Goal: Information Seeking & Learning: Learn about a topic

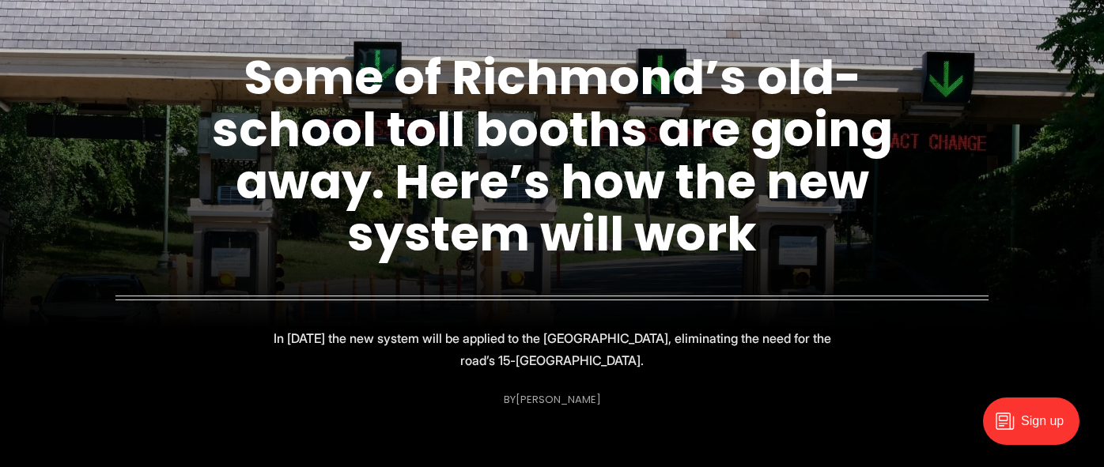
scroll to position [109, 0]
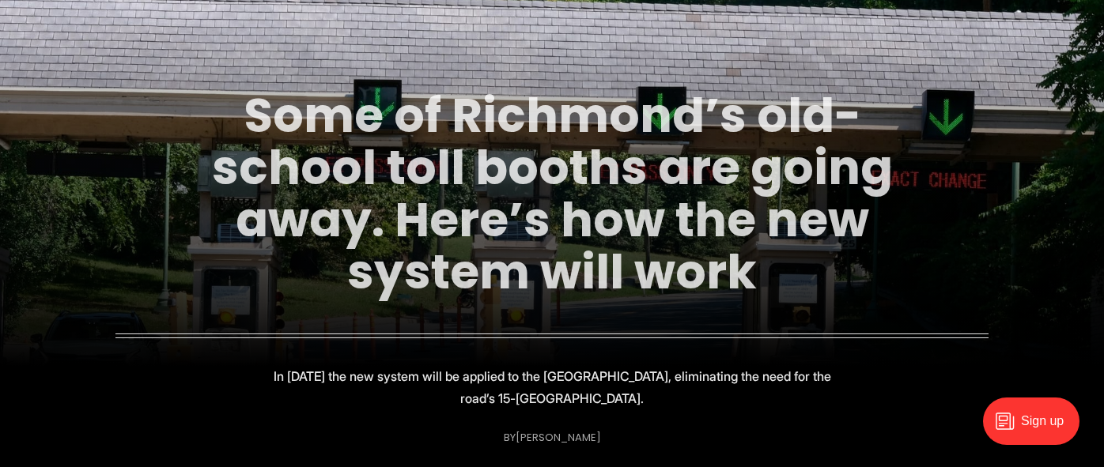
click at [337, 156] on link "Some of Richmond’s old-school toll booths are going away. Here’s how the new sy…" at bounding box center [552, 193] width 681 height 223
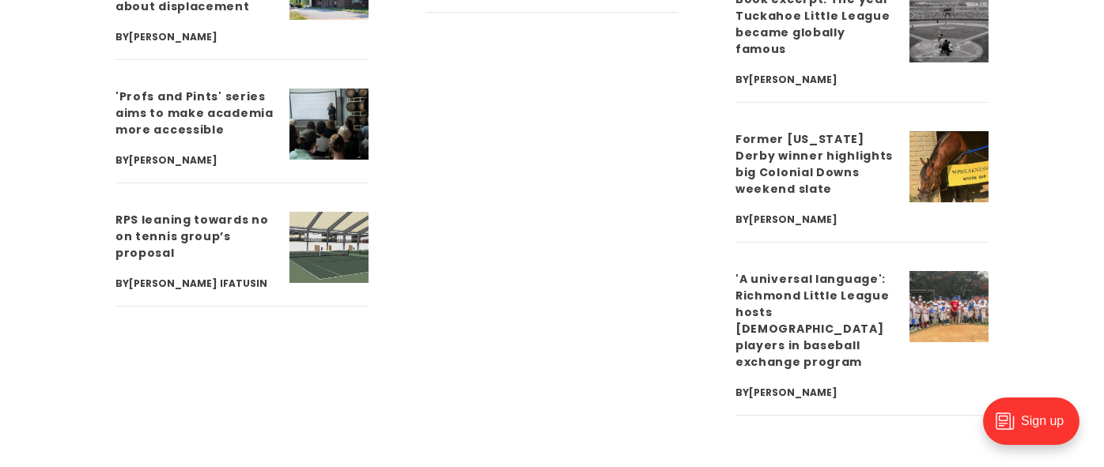
scroll to position [5568, 0]
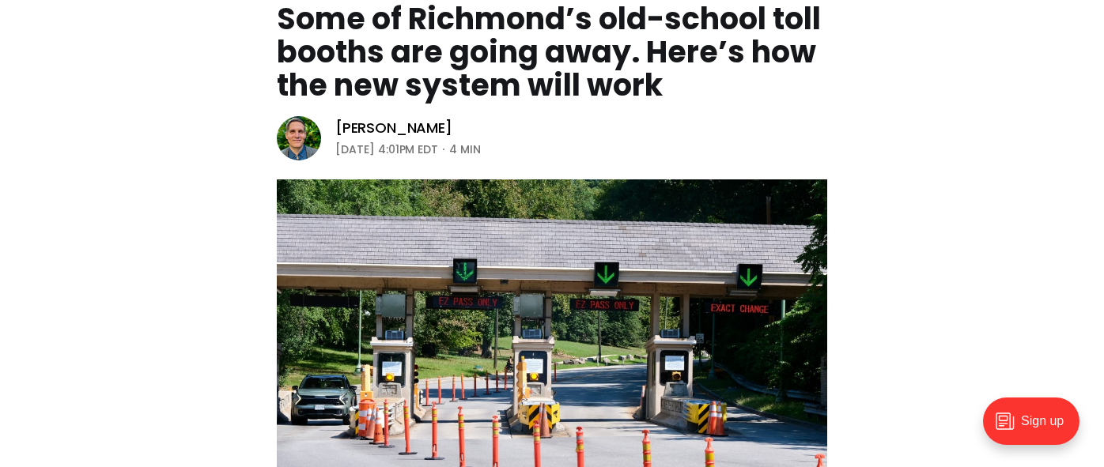
scroll to position [161, 0]
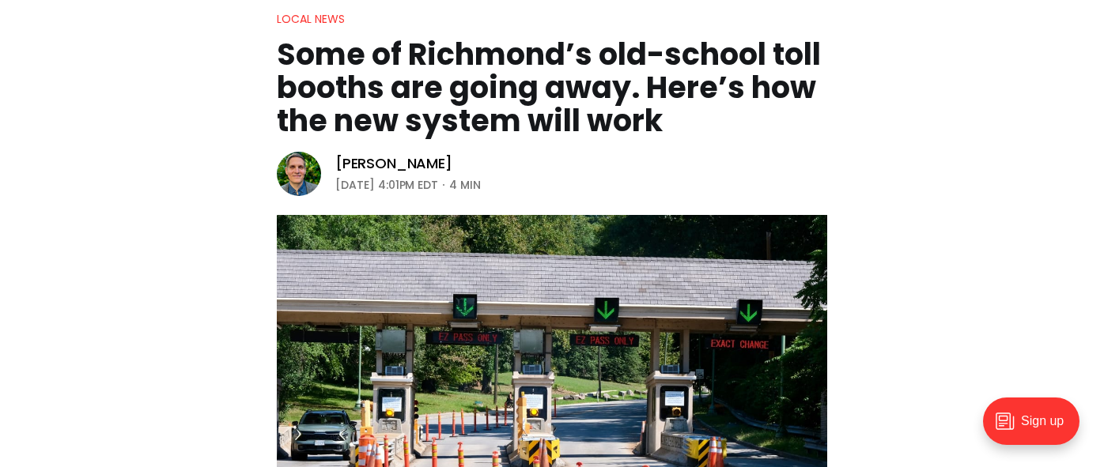
click at [447, 85] on h1 "Some of Richmond’s old-school toll booths are going away. Here’s how the new sy…" at bounding box center [552, 88] width 550 height 100
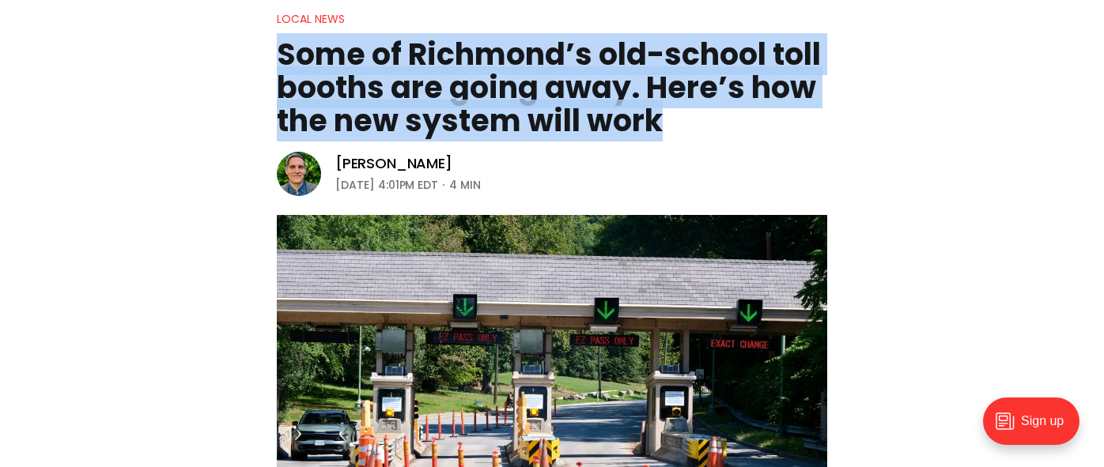
click at [447, 85] on h1 "Some of Richmond’s old-school toll booths are going away. Here’s how the new sy…" at bounding box center [552, 88] width 550 height 100
copy header "Some of Richmond’s old-school toll booths are going away. Here’s how the new sy…"
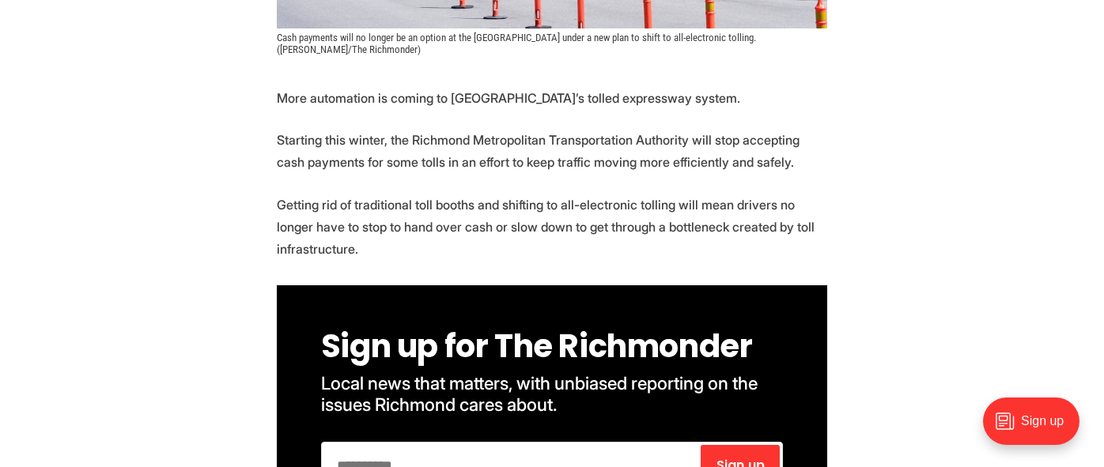
scroll to position [702, 0]
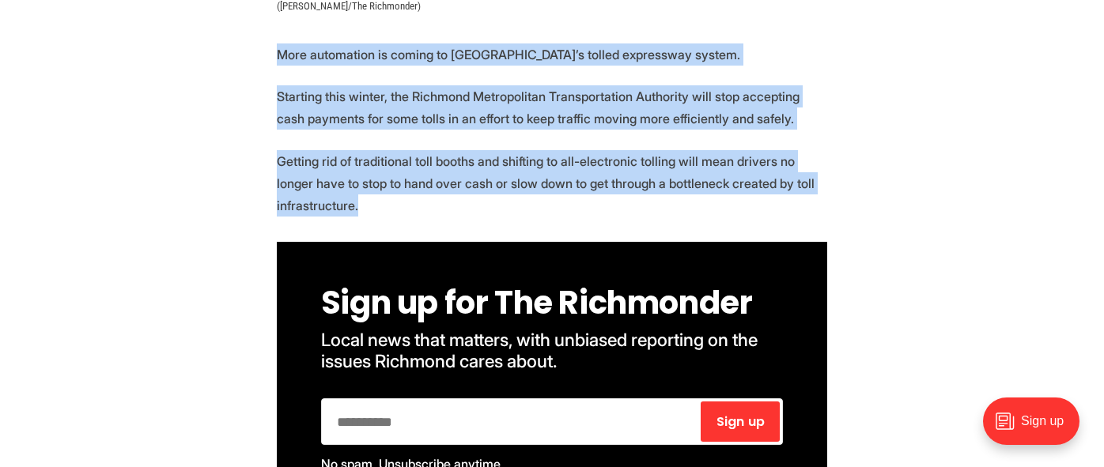
drag, startPoint x: 278, startPoint y: 52, endPoint x: 443, endPoint y: 200, distance: 221.8
copy section "More automation is coming to Richmond’s tolled expressway system. Starting this…"
